Goal: Find specific page/section: Find specific page/section

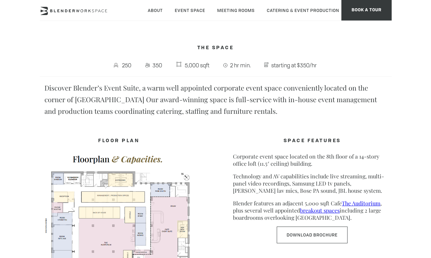
scroll to position [169, 0]
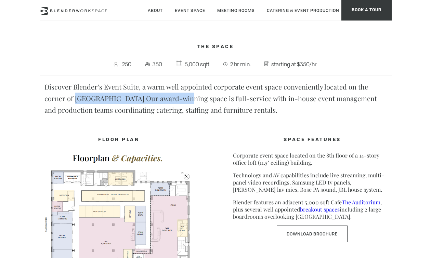
drag, startPoint x: 75, startPoint y: 98, endPoint x: 174, endPoint y: 98, distance: 98.9
click at [174, 98] on p "Discover Blender’s Event Suite, a warm well appointed corporate event space con…" at bounding box center [215, 98] width 342 height 35
copy p "[GEOGRAPHIC_DATA]"
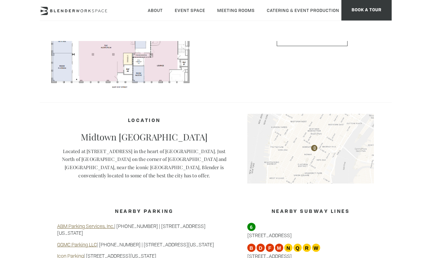
scroll to position [368, 0]
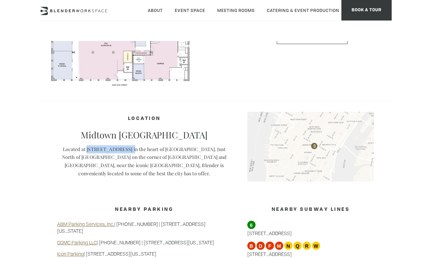
drag, startPoint x: 85, startPoint y: 149, endPoint x: 128, endPoint y: 148, distance: 43.8
click at [128, 148] on p "Located at [STREET_ADDRESS] in the heart of [GEOGRAPHIC_DATA]. Just North of [G…" at bounding box center [144, 161] width 174 height 33
copy p "135 Madison Avenue"
